Goal: Use online tool/utility: Utilize a website feature to perform a specific function

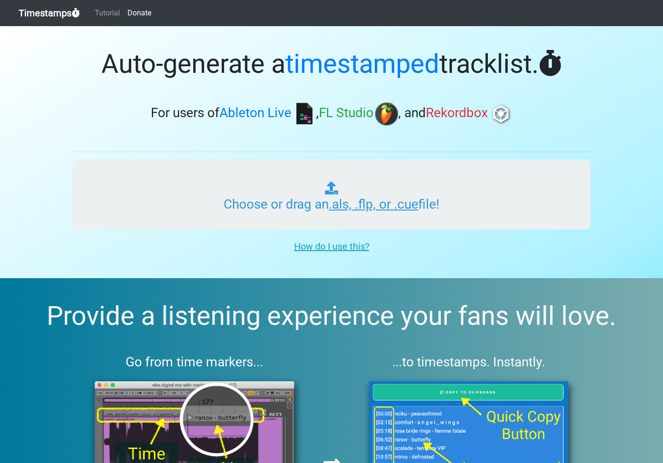
type input "C:\fakepath\GOLDEN ERA RADIO #049.als"
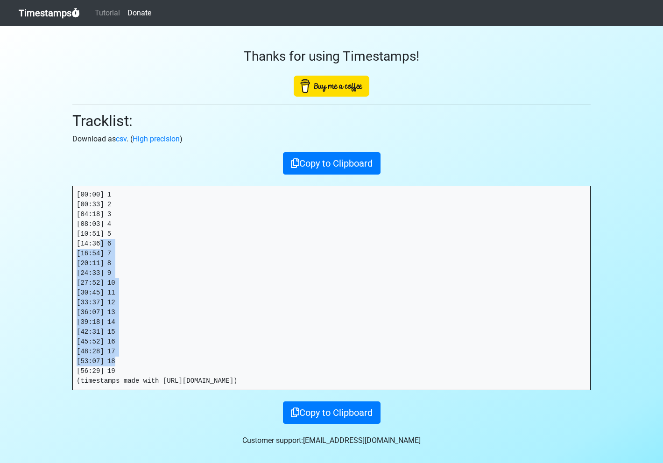
drag, startPoint x: 122, startPoint y: 366, endPoint x: 102, endPoint y: 240, distance: 127.7
click at [102, 240] on pre "[00:00] 1 [00:33] 2 [04:18] 3 [08:03] 4 [10:51] 5 [14:36] 6 [16:54] 7 [20:11] 8…" at bounding box center [331, 288] width 517 height 204
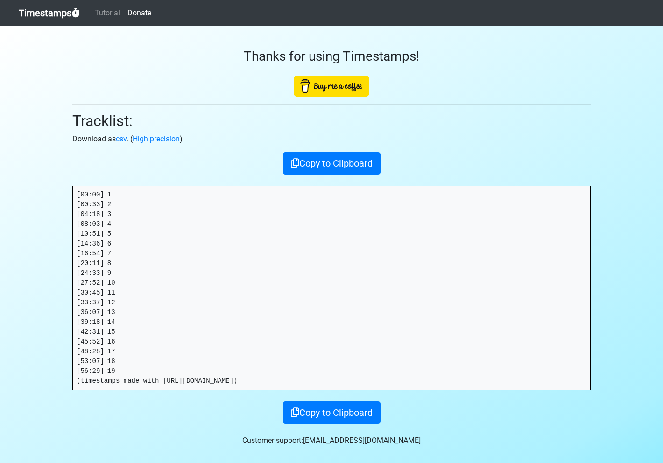
click at [117, 367] on pre "[00:00] 1 [00:33] 2 [04:18] 3 [08:03] 4 [10:51] 5 [14:36] 6 [16:54] 7 [20:11] 8…" at bounding box center [331, 288] width 517 height 204
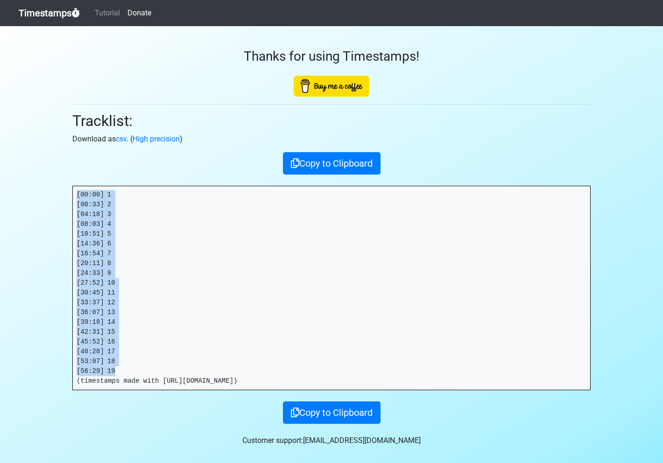
drag, startPoint x: 121, startPoint y: 373, endPoint x: 45, endPoint y: 183, distance: 204.4
click at [45, 183] on section "Thanks for using Timestamps! Tracklist: Download as csv . ( High precision ) Co…" at bounding box center [331, 245] width 663 height 439
copy pre "[00:00] 1 [00:33] 2 [04:18] 3 [08:03] 4 [10:51] 5 [14:36] 6 [16:54] 7 [20:11] 8…"
